Goal: Task Accomplishment & Management: Manage account settings

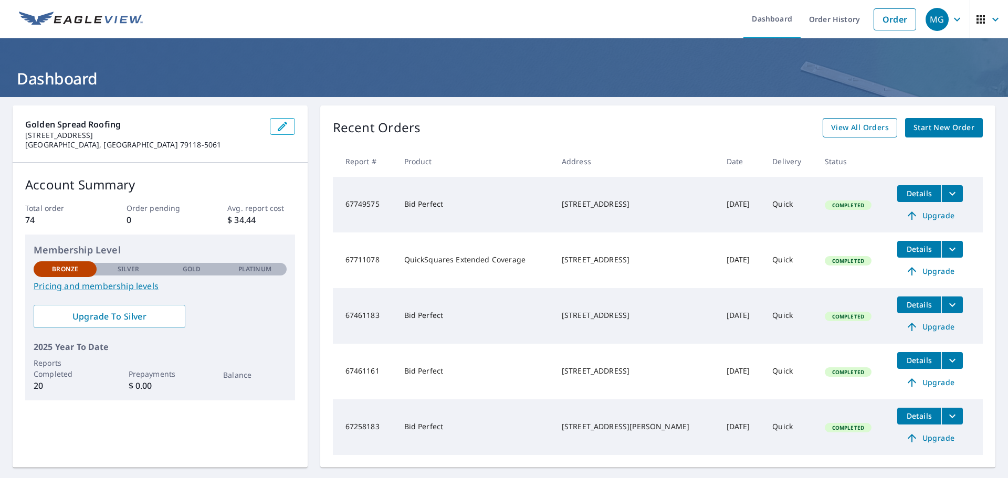
click at [858, 118] on link "View All Orders" at bounding box center [859, 127] width 75 height 19
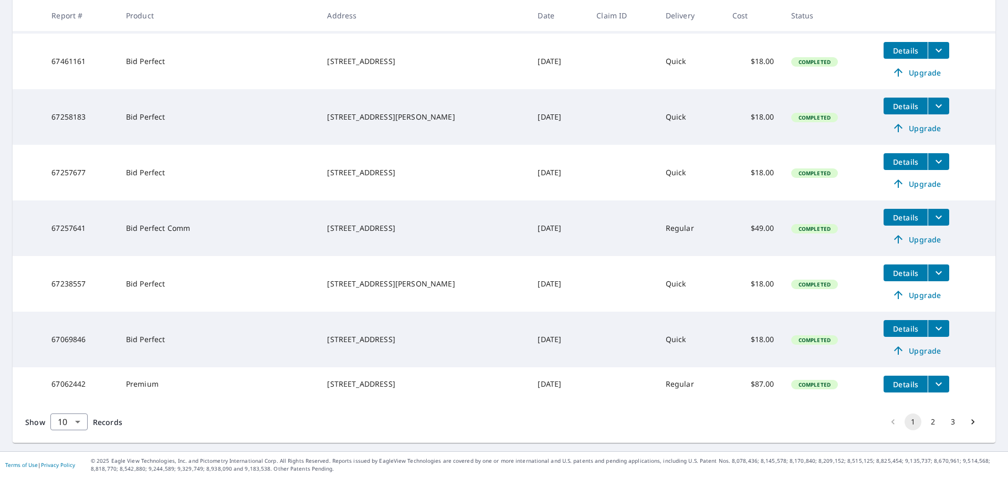
scroll to position [370, 0]
click at [924, 421] on button "2" at bounding box center [932, 422] width 17 height 17
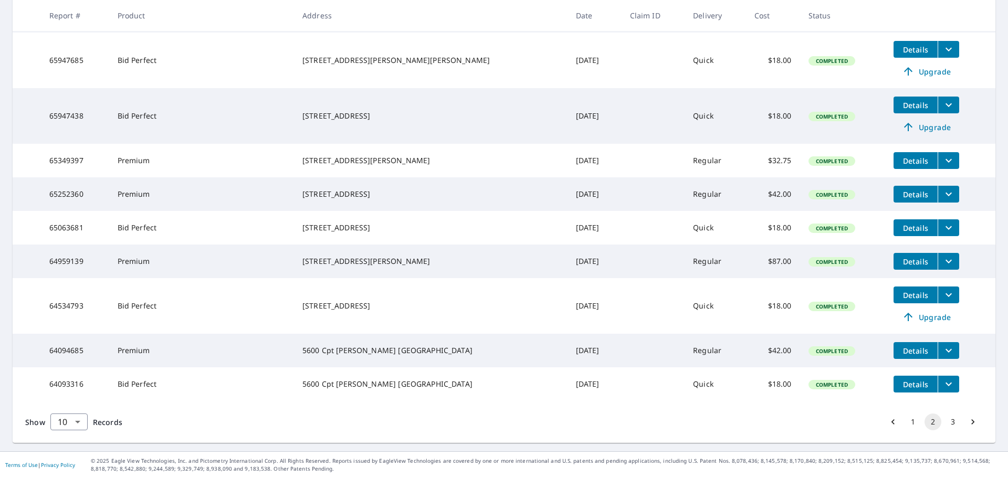
scroll to position [281, 0]
click at [944, 420] on button "3" at bounding box center [952, 422] width 17 height 17
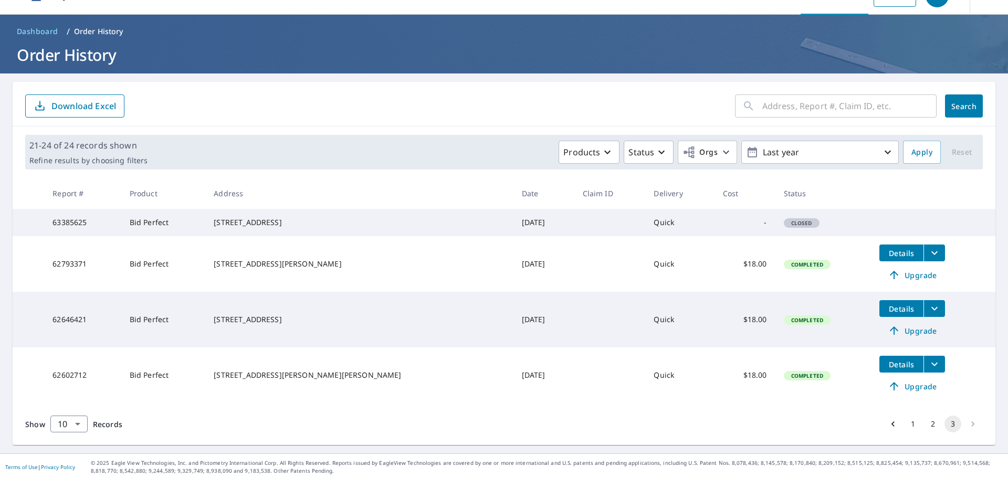
scroll to position [36, 0]
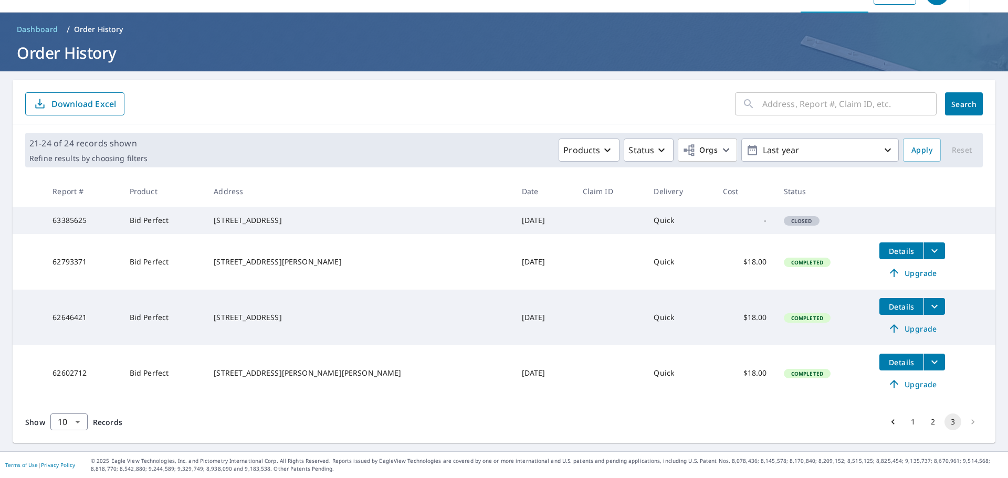
click at [924, 426] on button "2" at bounding box center [932, 422] width 17 height 17
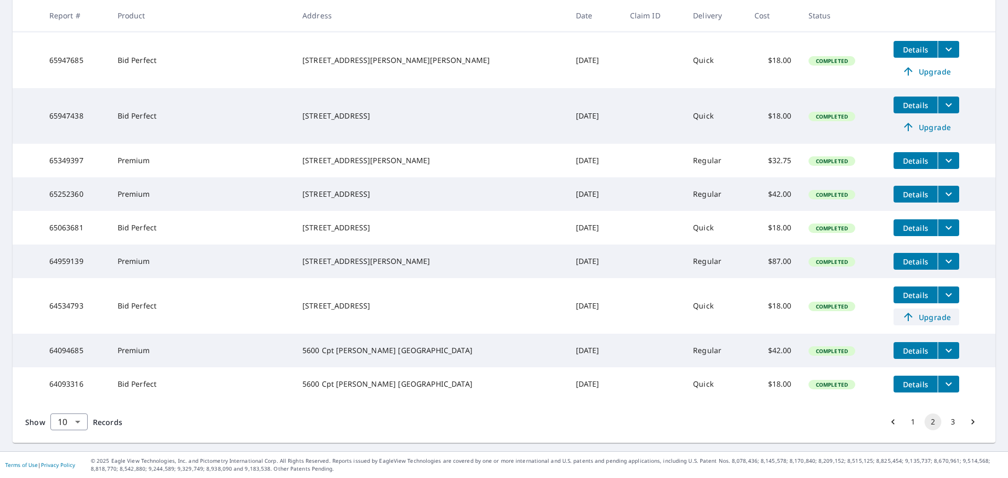
scroll to position [281, 0]
click at [944, 422] on button "3" at bounding box center [952, 422] width 17 height 17
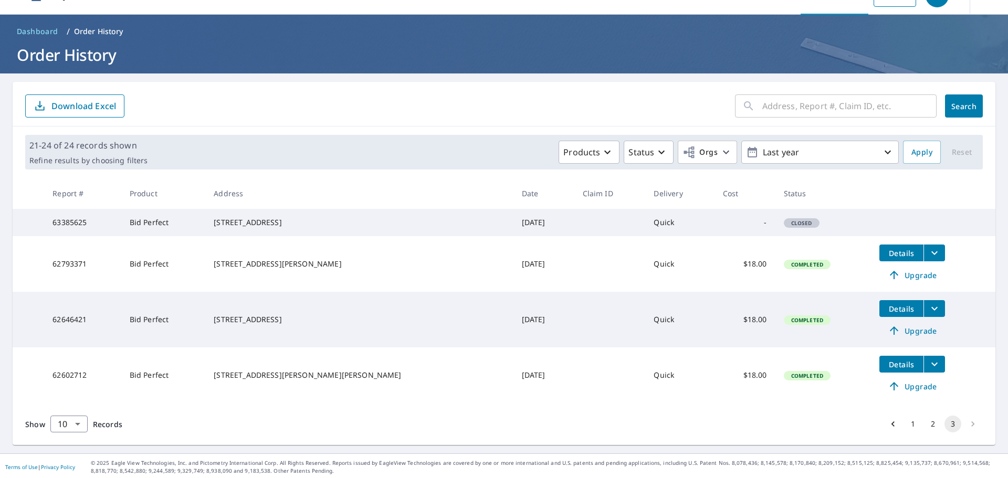
scroll to position [36, 0]
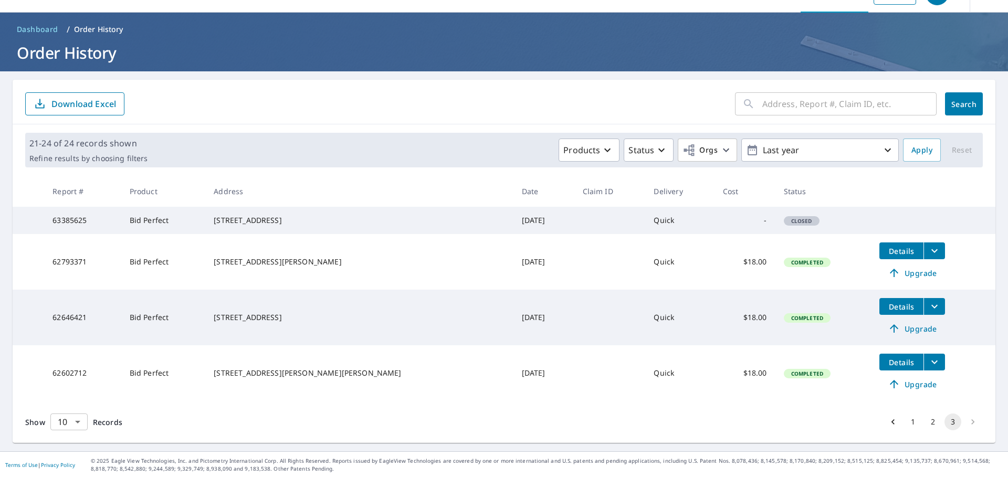
click at [69, 425] on body "MG MG Dashboard Order History Order MG Dashboard / Order History Order History …" at bounding box center [504, 239] width 1008 height 478
click at [73, 455] on li "100" at bounding box center [68, 456] width 37 height 19
